Goal: Obtain resource: Download file/media

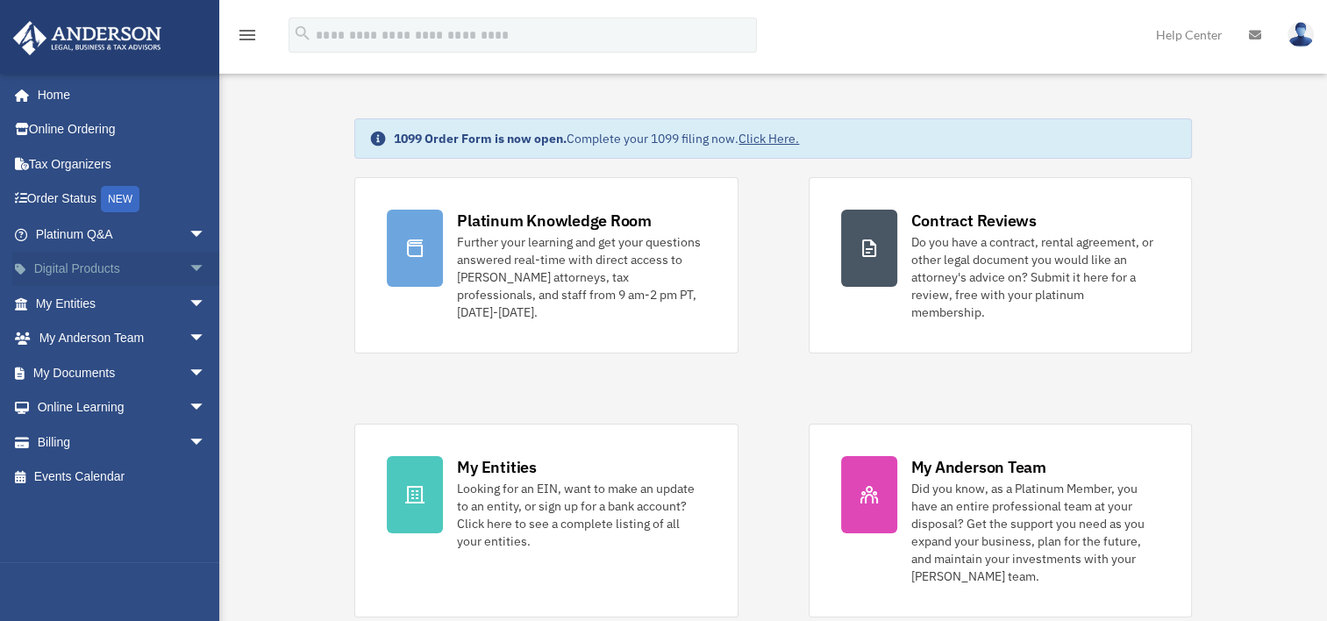
click at [105, 271] on link "Digital Products arrow_drop_down" at bounding box center [122, 269] width 220 height 35
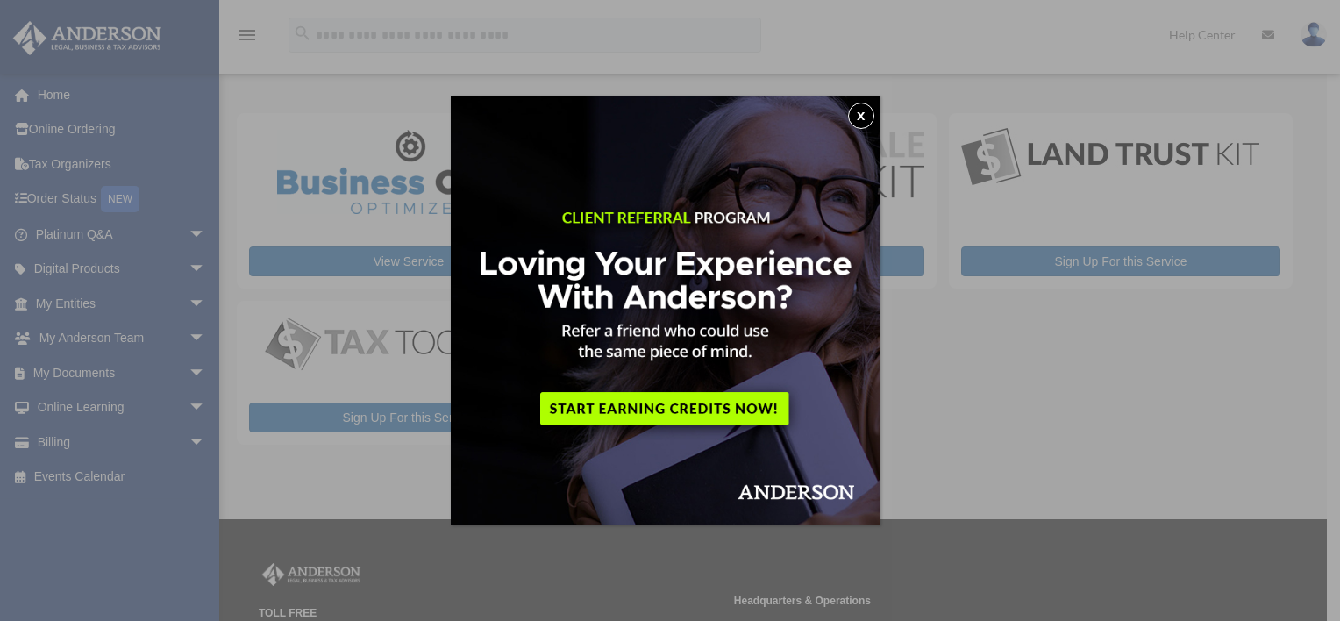
click at [866, 119] on button "x" at bounding box center [861, 116] width 26 height 26
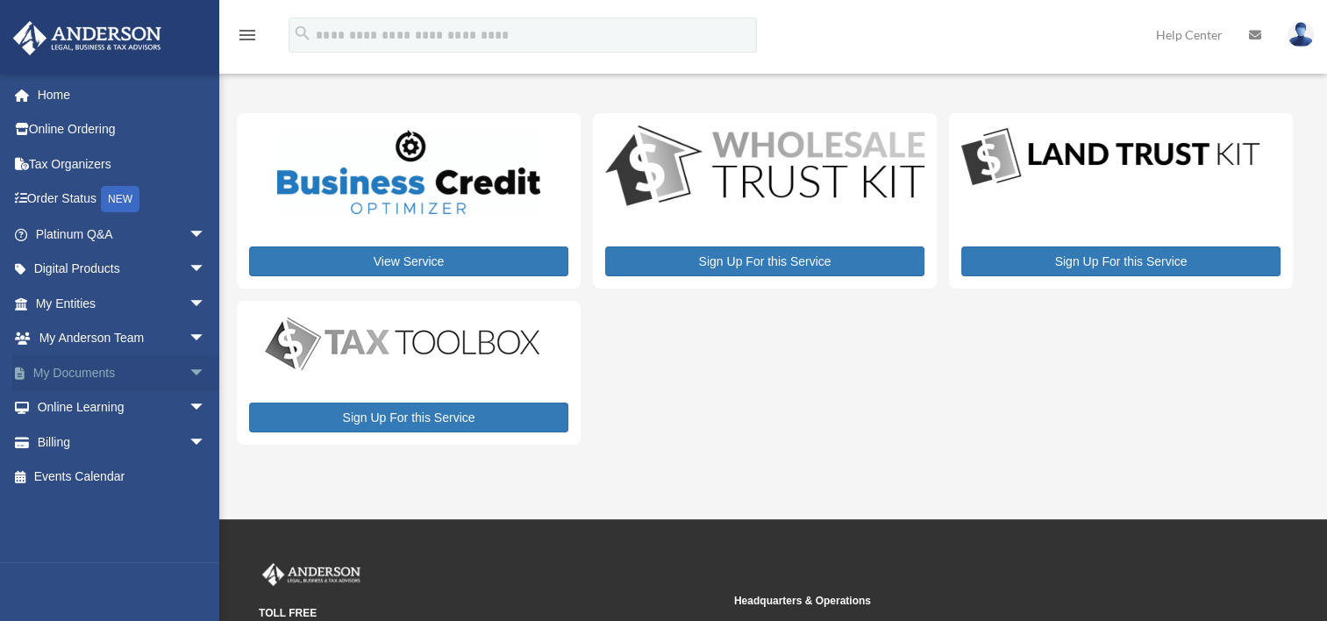
click at [95, 372] on link "My Documents arrow_drop_down" at bounding box center [122, 372] width 220 height 35
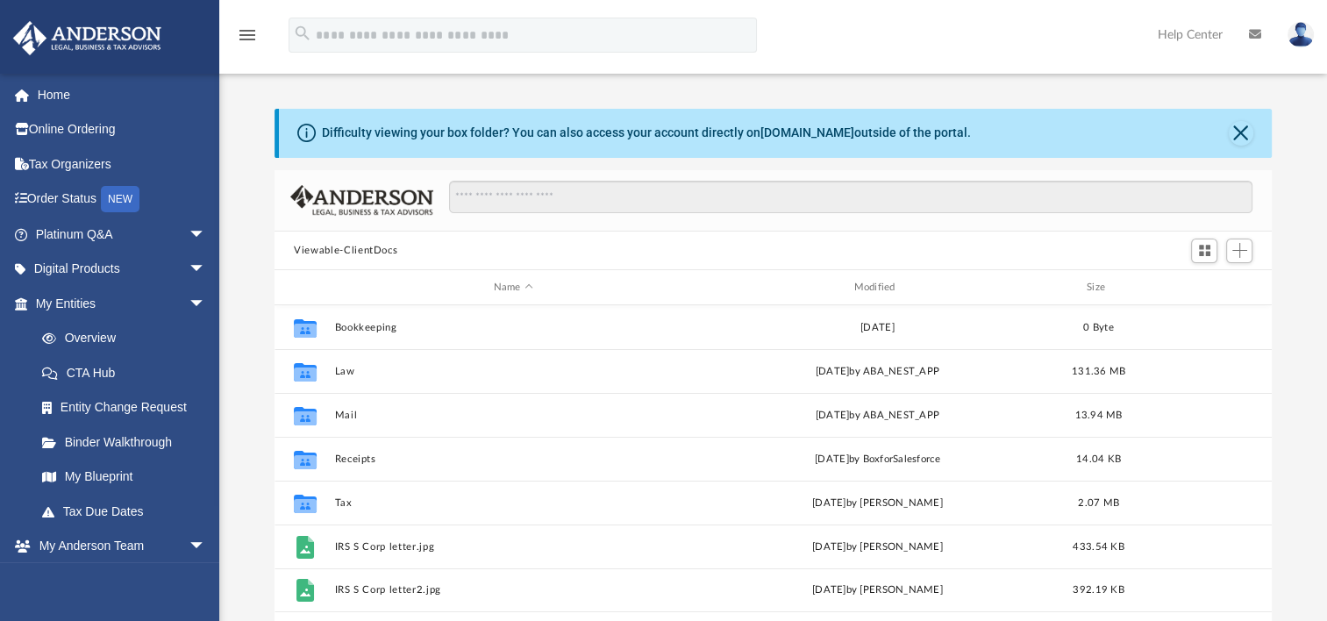
scroll to position [385, 982]
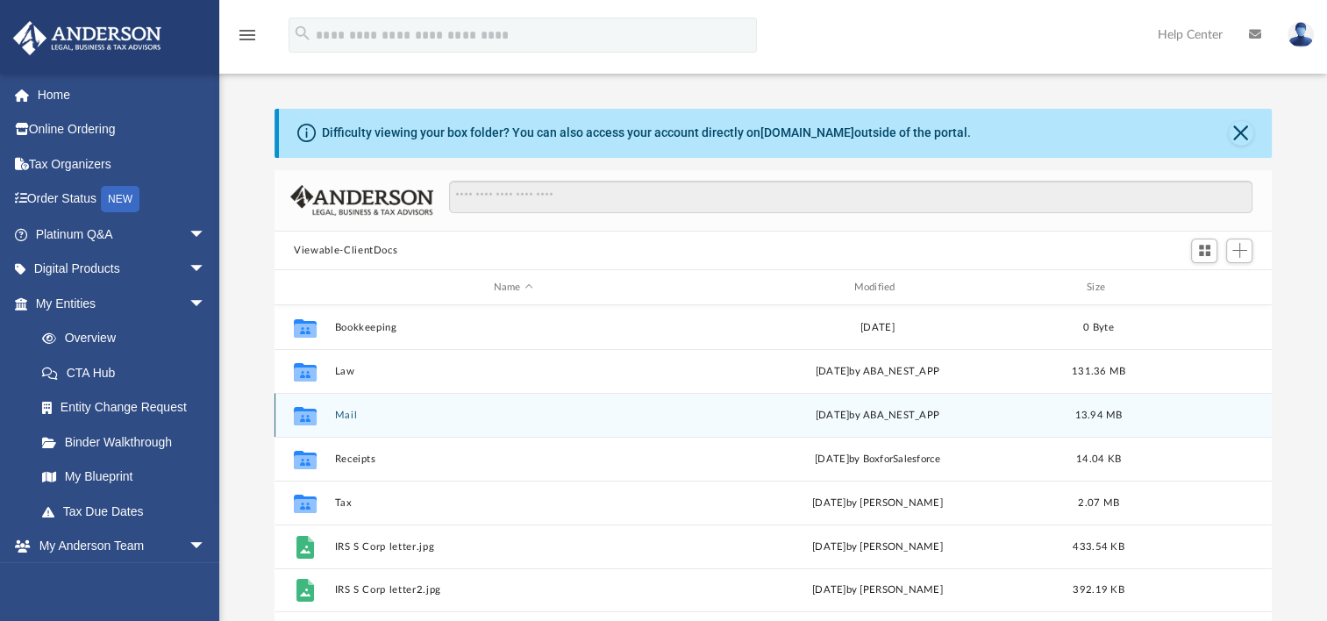
click at [351, 416] on button "Mail" at bounding box center [513, 415] width 357 height 11
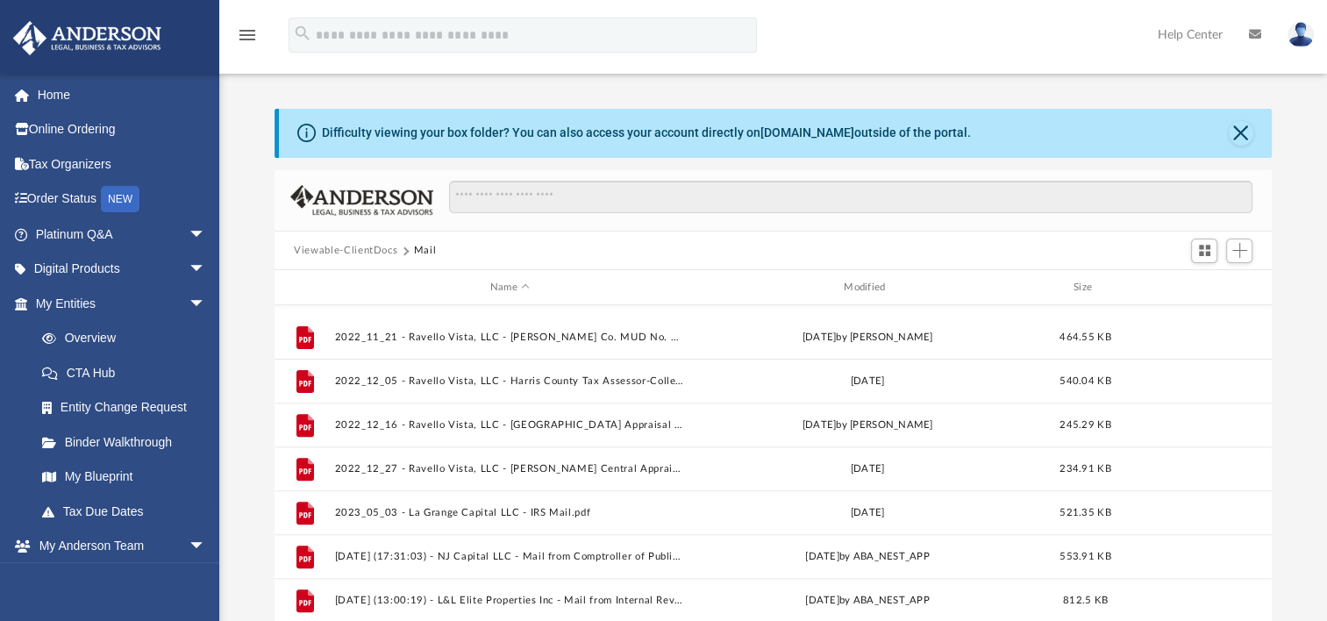
scroll to position [821, 0]
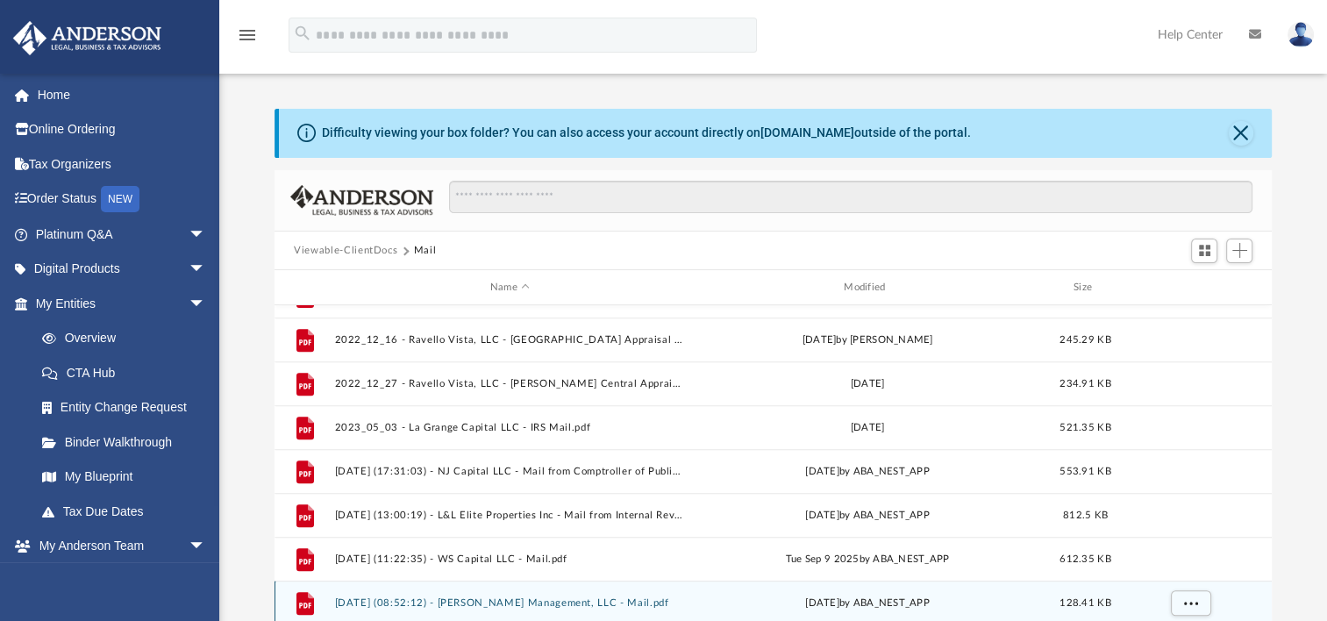
click at [595, 596] on div "File 2025.09.25 (08:52:12) - Katy West Management, LLC - Mail.pdf Thu Sep 25 20…" at bounding box center [773, 603] width 997 height 44
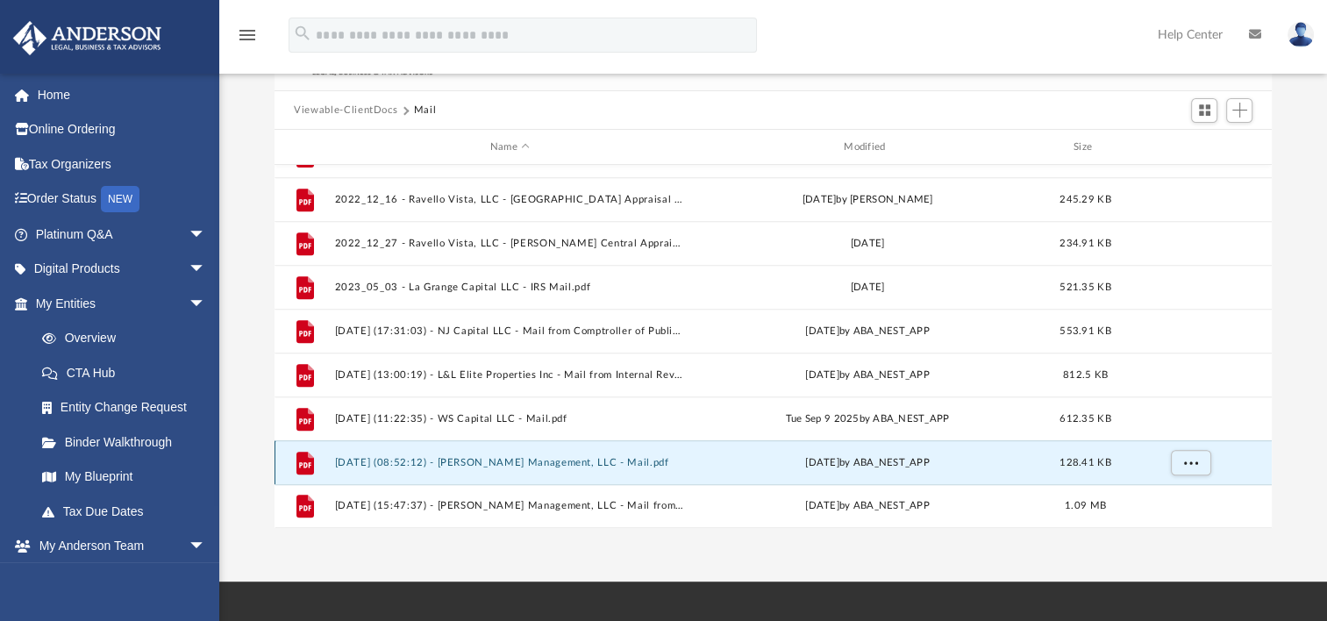
scroll to position [142, 0]
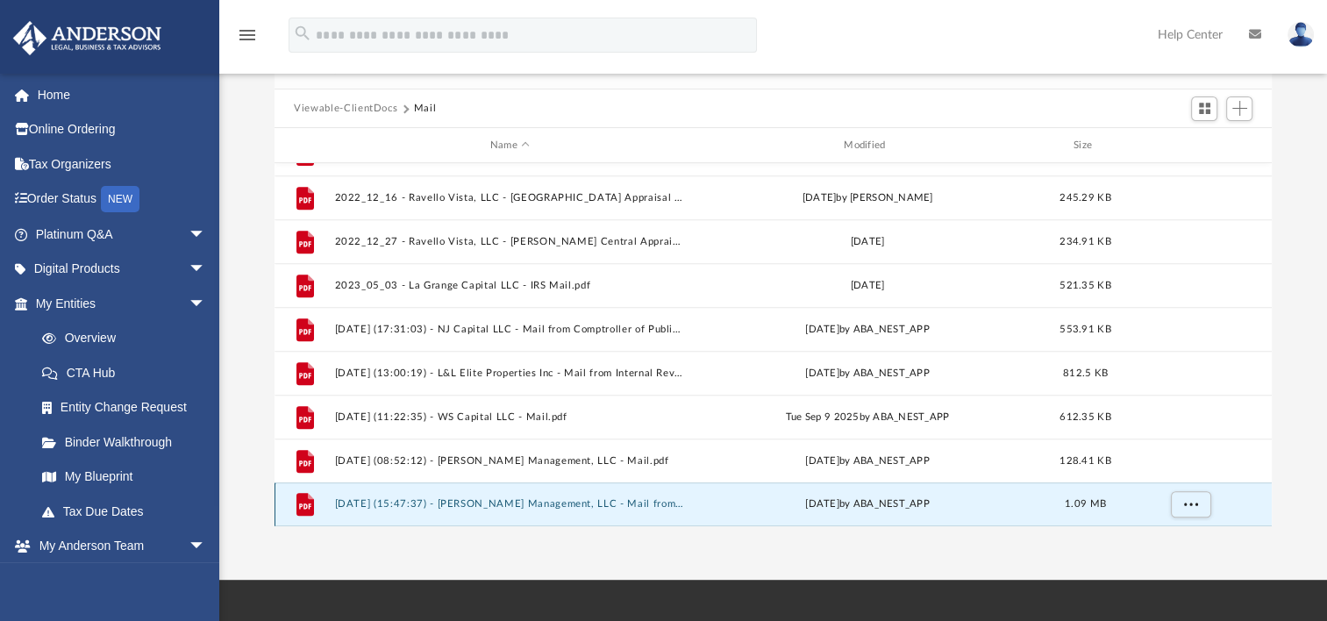
click at [603, 508] on button "2025.10.08 (15:47:37) - Katy West Management, LLC - Mail from Internal Revenue …" at bounding box center [510, 503] width 350 height 11
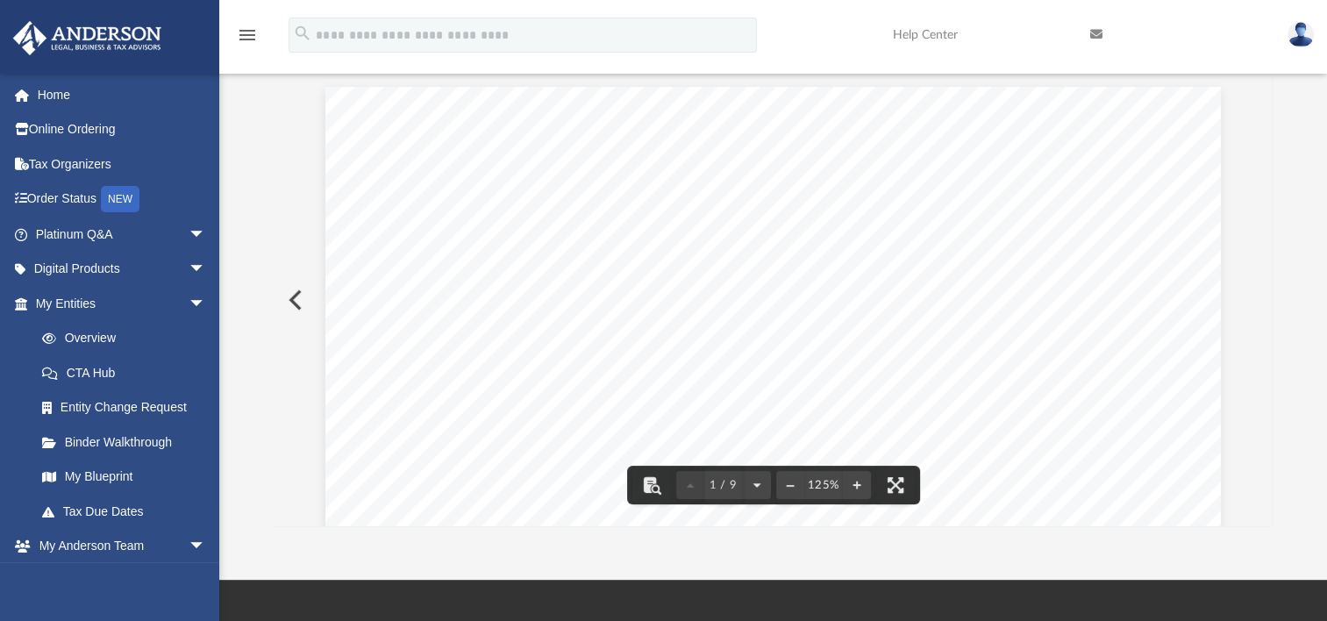
click at [1265, 512] on div "Scroll to top vertical_align_top" at bounding box center [1277, 528] width 37 height 37
drag, startPoint x: 1265, startPoint y: 512, endPoint x: 1264, endPoint y: 454, distance: 57.9
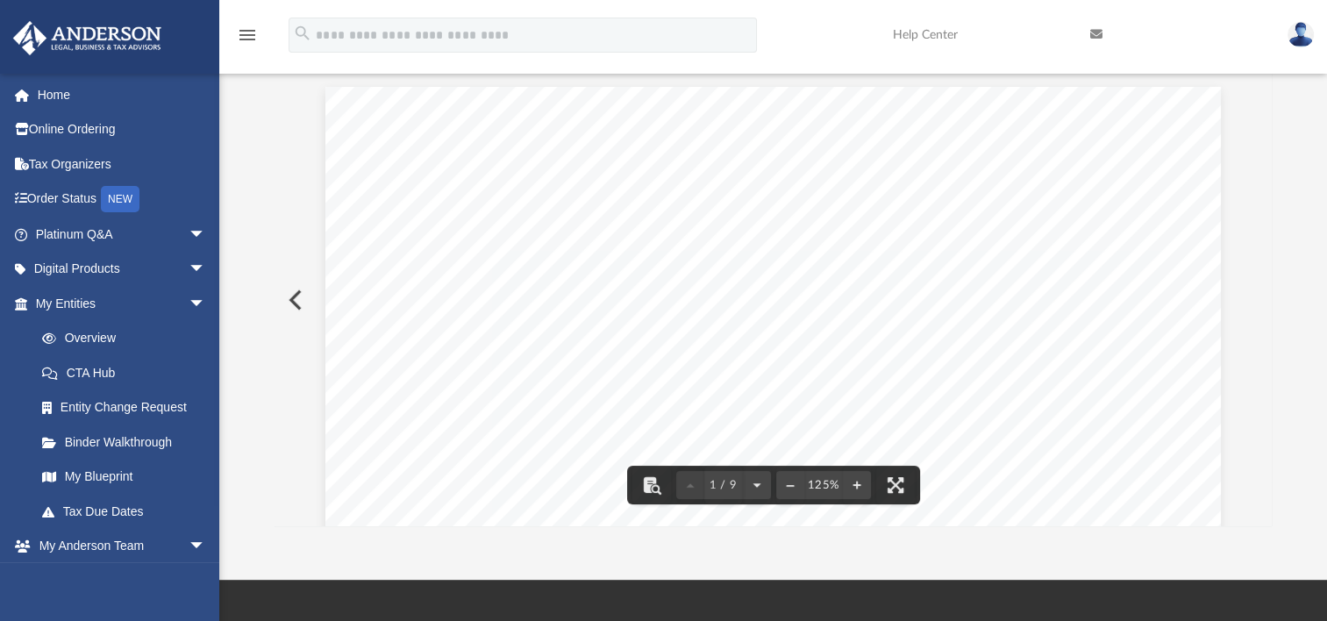
click at [1264, 454] on body "X Get a chance to win 6 months of Platinum for free just by filling out this su…" at bounding box center [663, 375] width 1327 height 1035
click at [1265, 512] on div "Scroll to top vertical_align_top" at bounding box center [1277, 528] width 37 height 37
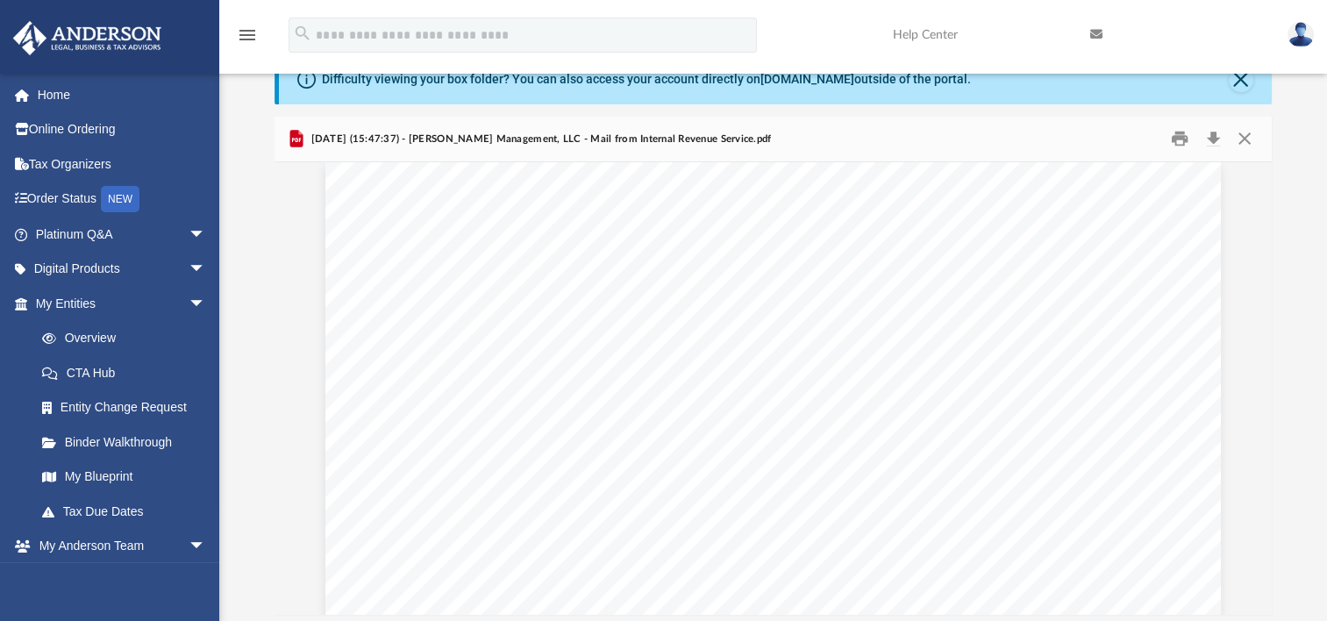
scroll to position [0, 0]
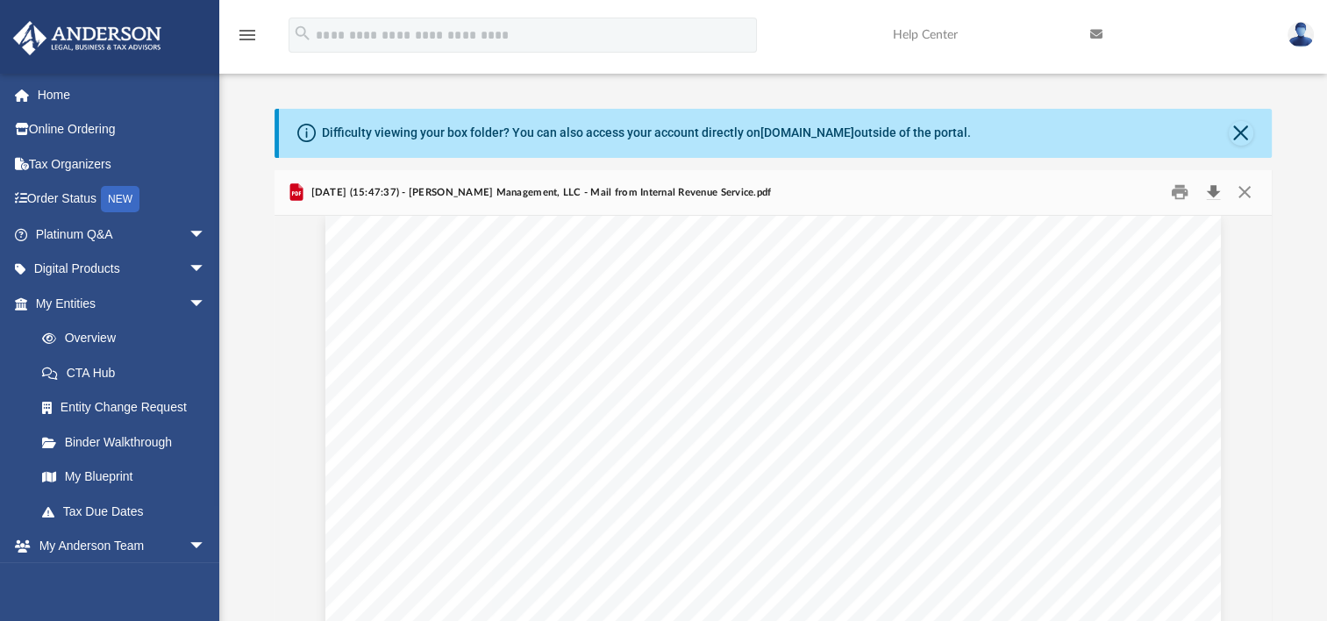
click at [1214, 193] on button "Download" at bounding box center [1213, 192] width 32 height 27
